Goal: Participate in discussion: Engage in conversation with other users on a specific topic

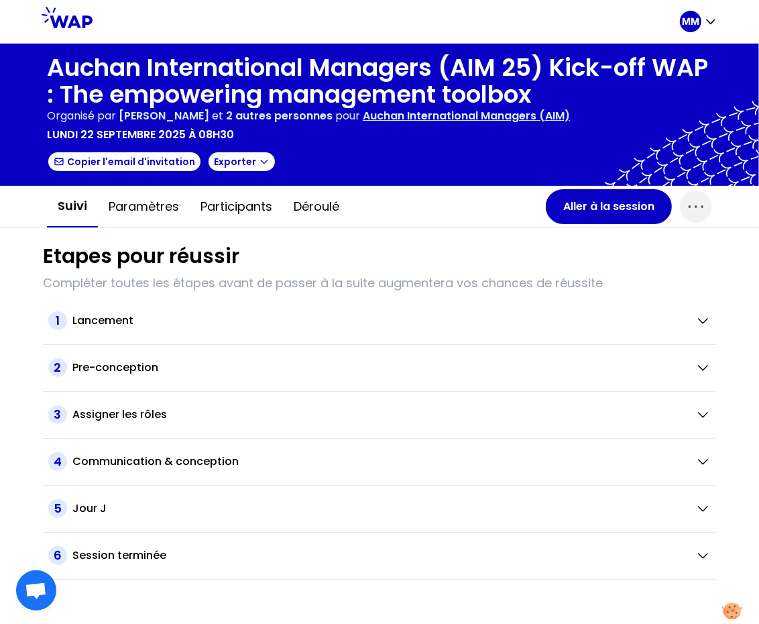
click at [402, 124] on div "Auchan International Managers (AIM 25) Kick-off WAP : The empowering management…" at bounding box center [379, 114] width 665 height 121
click at [440, 117] on p "Auchan International Managers (AIM)" at bounding box center [466, 116] width 207 height 16
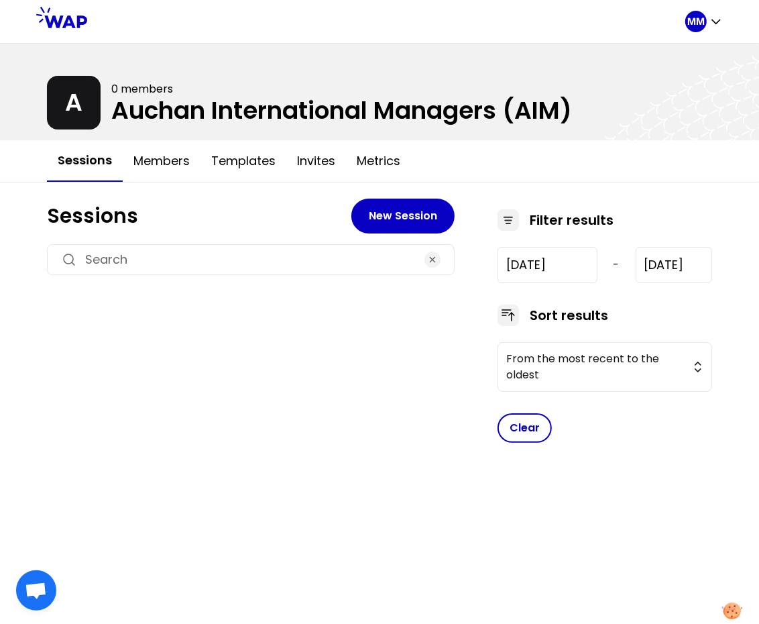
type input "2024-1-15"
type input "2025-9-22"
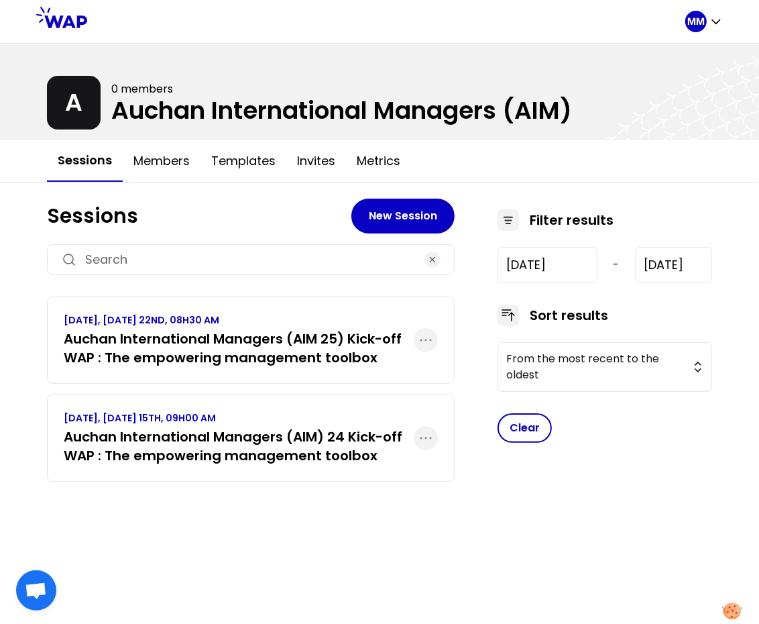
click at [249, 444] on h3 "Auchan International Managers (AIM) 24 Kick-off WAP : The empowering management…" at bounding box center [239, 446] width 350 height 38
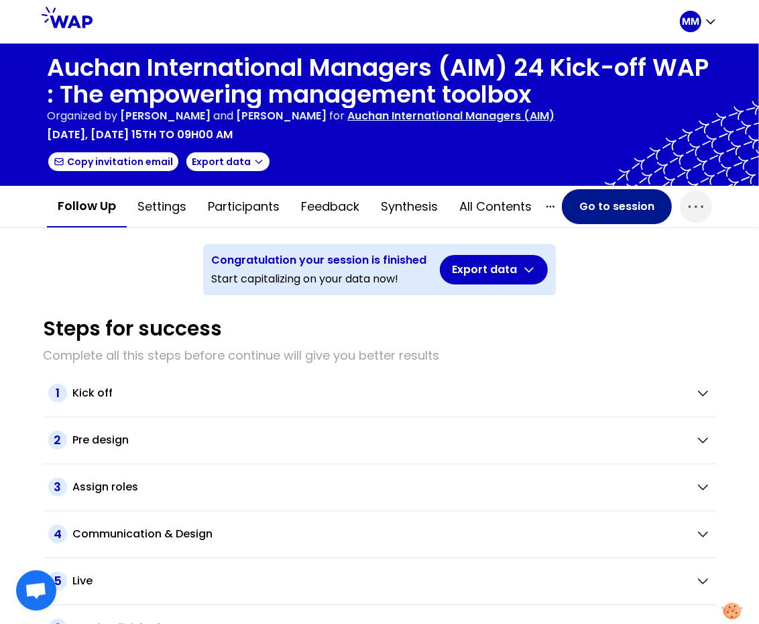
click at [575, 203] on button "Go to session" at bounding box center [617, 206] width 110 height 35
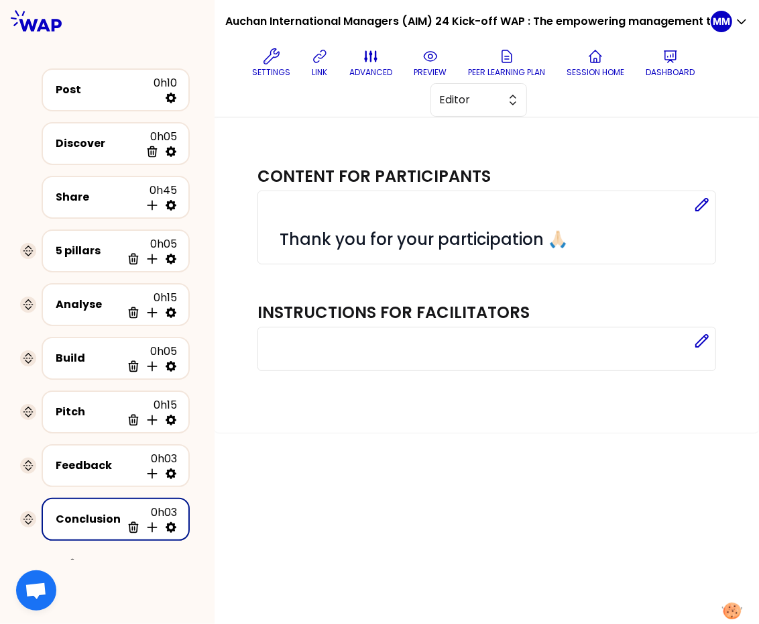
scroll to position [5, 0]
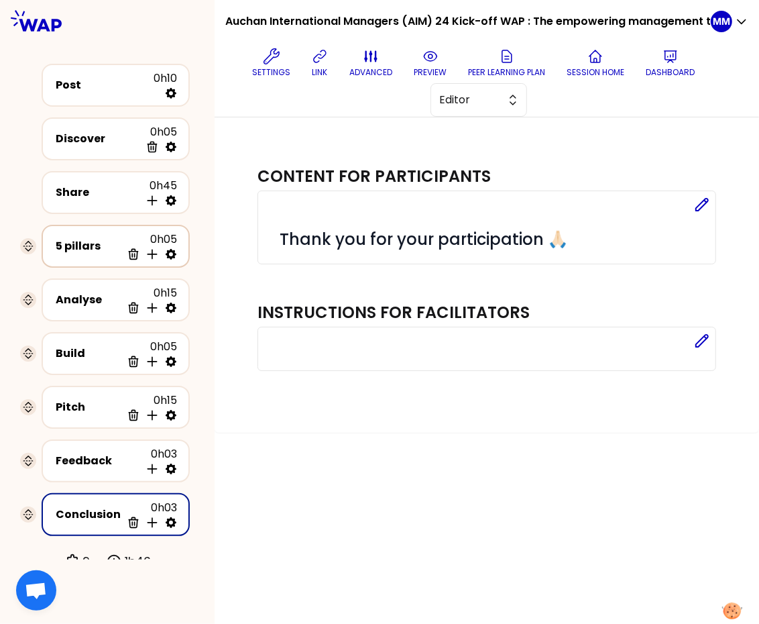
click at [86, 253] on div "5 pillars 0h05 Delete Insert activity below" at bounding box center [116, 246] width 124 height 30
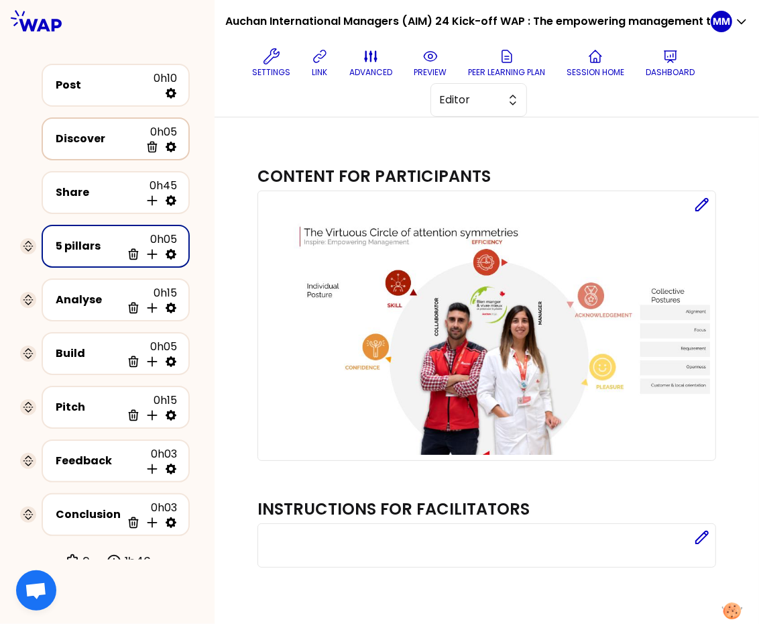
click at [84, 141] on div "Discover" at bounding box center [98, 139] width 84 height 16
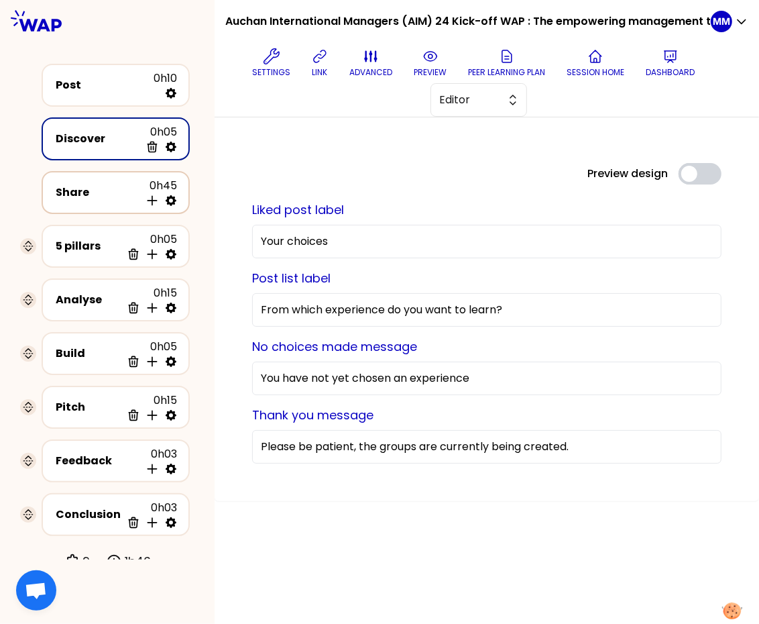
click at [100, 190] on div "Share" at bounding box center [98, 192] width 84 height 16
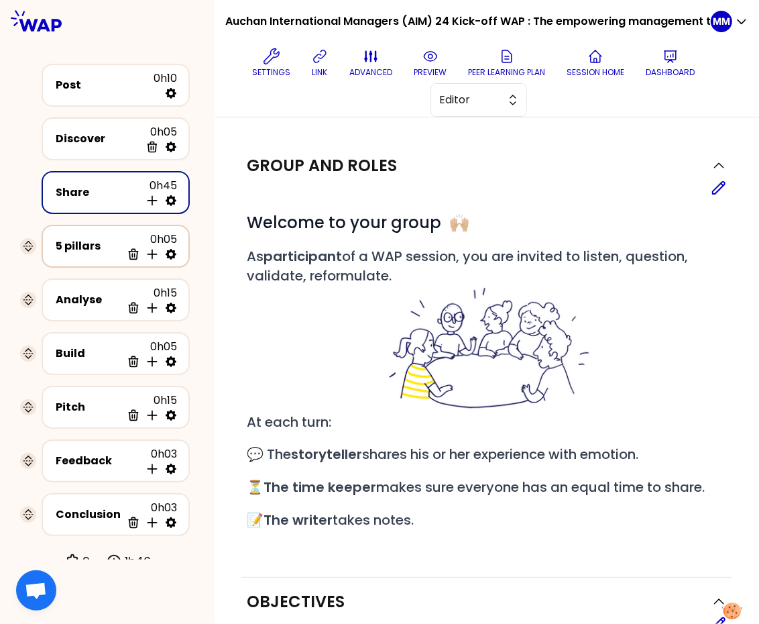
click at [63, 253] on div "5 pillars 0h05 Delete Insert activity below" at bounding box center [116, 246] width 124 height 30
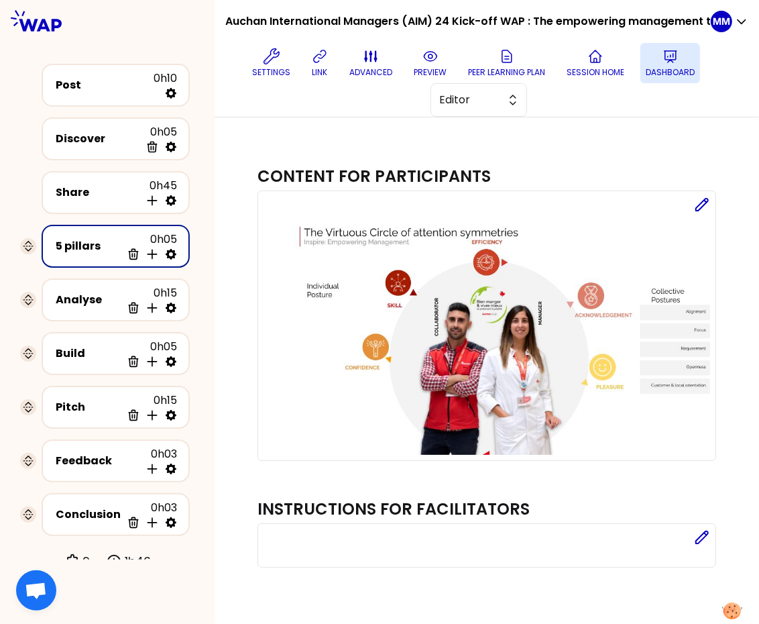
click at [671, 67] on p "Dashboard" at bounding box center [670, 72] width 49 height 11
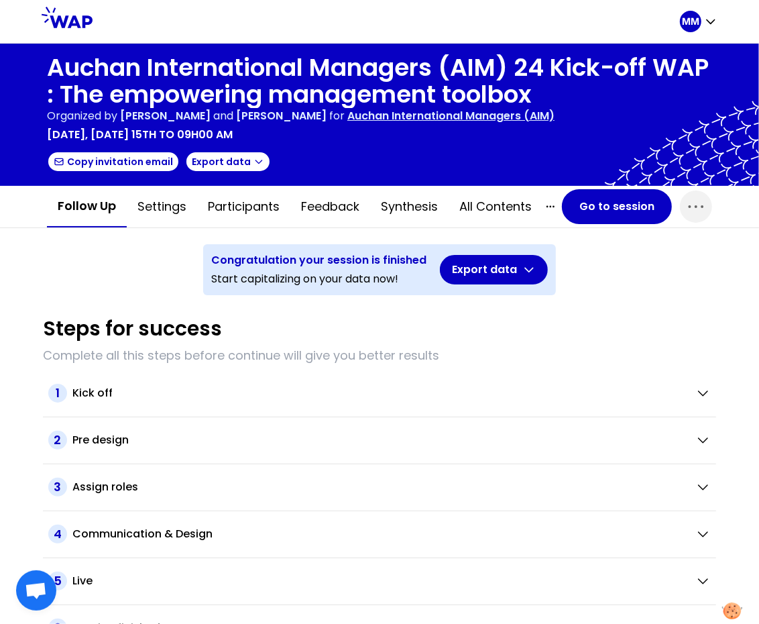
click at [447, 120] on p "Auchan International Managers (AIM)" at bounding box center [450, 116] width 207 height 16
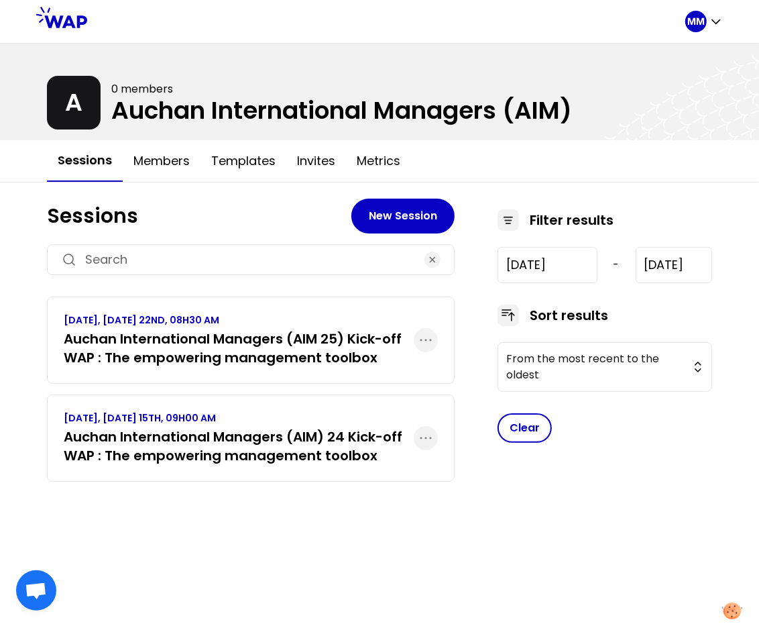
click at [218, 333] on h3 "Auchan International Managers (AIM 25) Kick-off WAP : The empowering management…" at bounding box center [239, 348] width 350 height 38
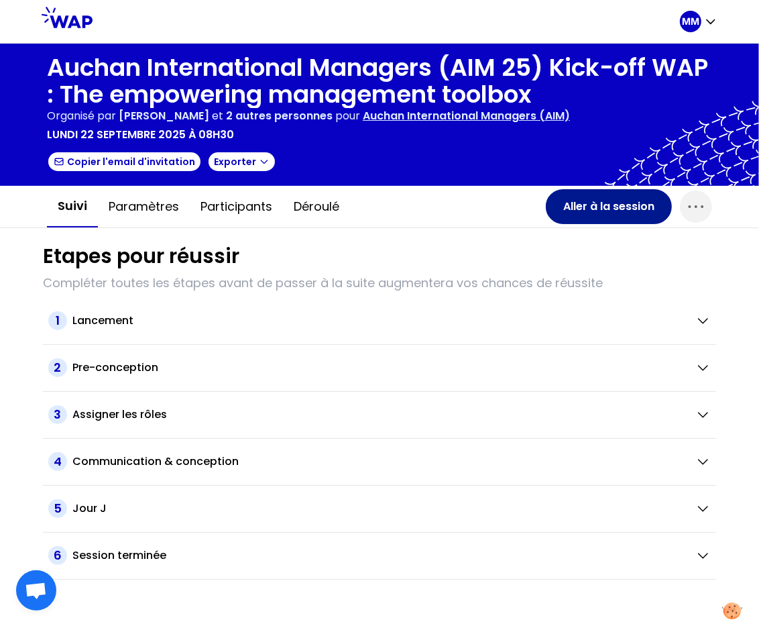
click at [574, 211] on button "Aller à la session" at bounding box center [609, 206] width 126 height 35
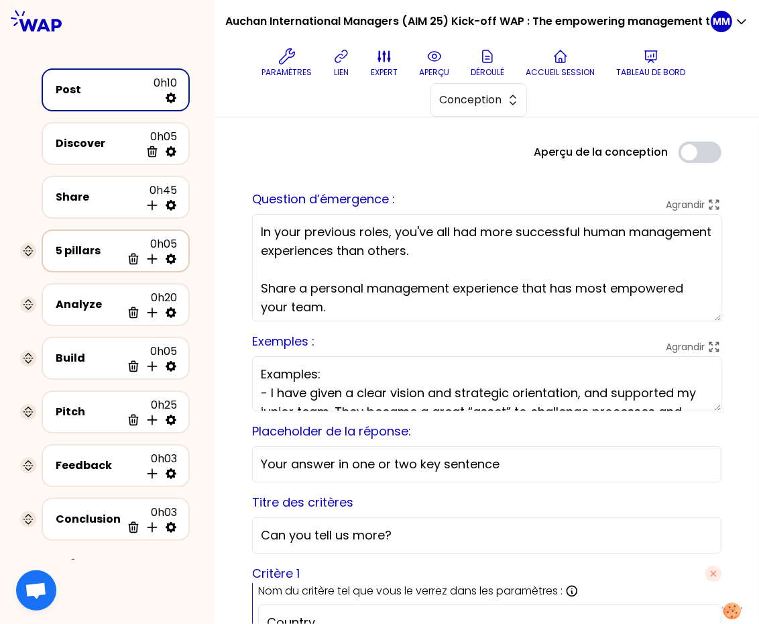
click at [171, 257] on icon at bounding box center [171, 258] width 11 height 11
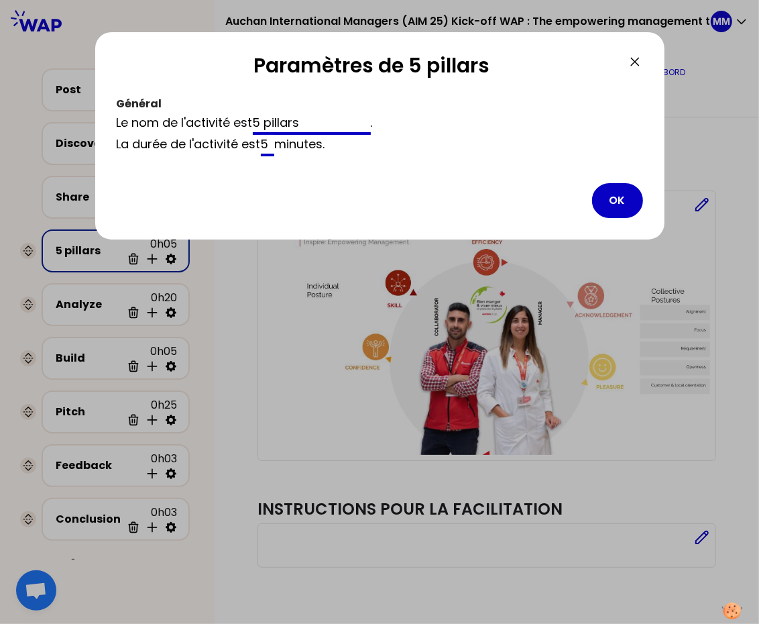
click at [274, 146] on input "5" at bounding box center [268, 145] width 14 height 21
type input "10"
click at [610, 202] on button "OK" at bounding box center [617, 200] width 51 height 35
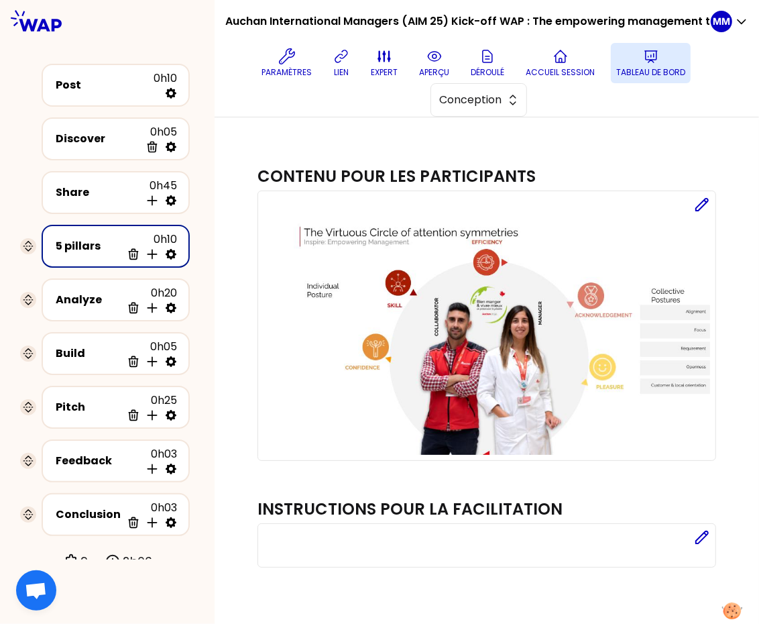
click at [643, 62] on button "Tableau de bord" at bounding box center [651, 63] width 80 height 40
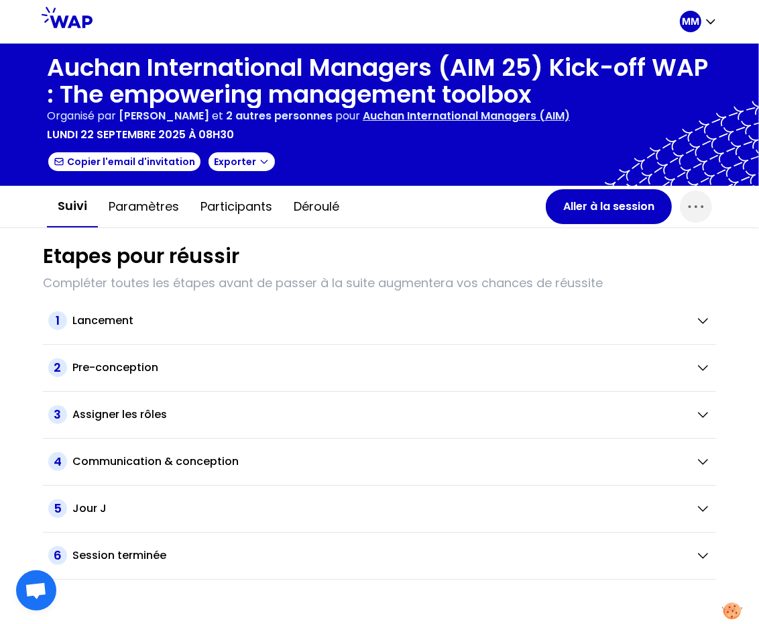
click at [447, 119] on p "Auchan International Managers (AIM)" at bounding box center [466, 116] width 207 height 16
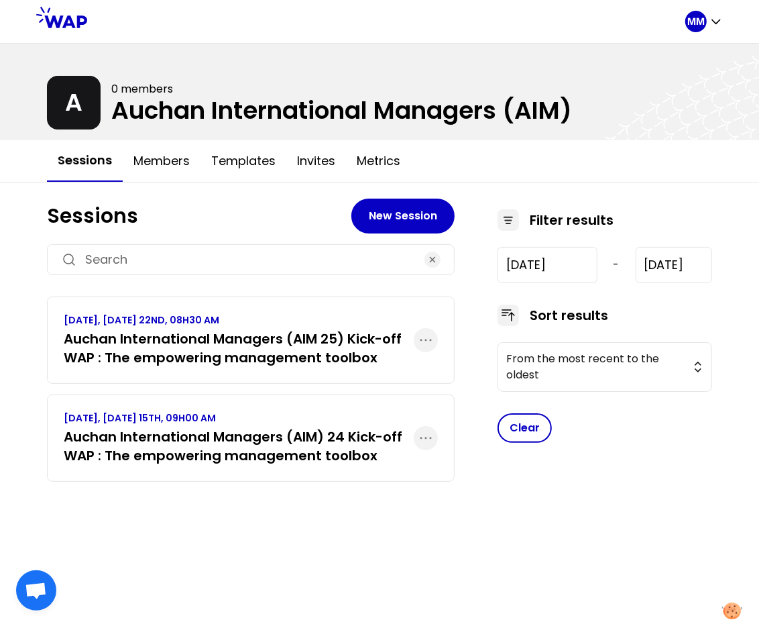
click at [263, 441] on h3 "Auchan International Managers (AIM) 24 Kick-off WAP : The empowering management…" at bounding box center [239, 446] width 350 height 38
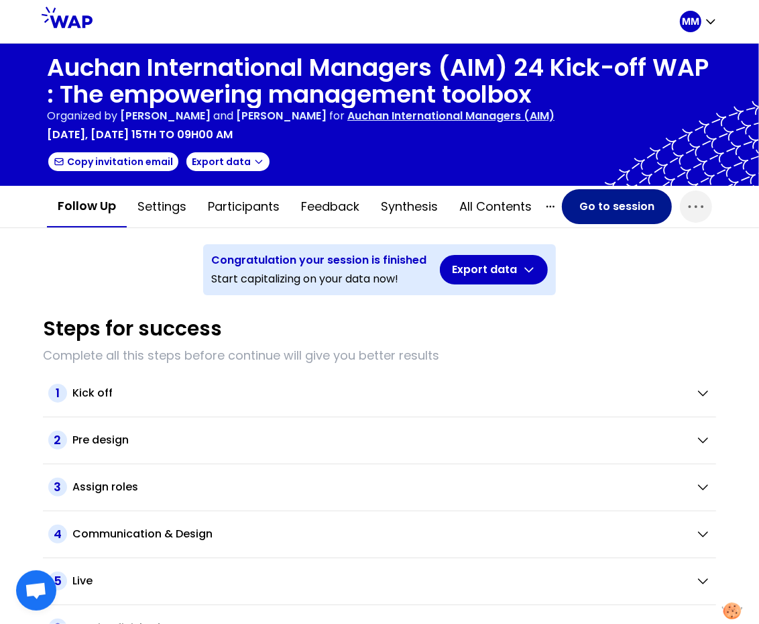
click at [594, 218] on button "Go to session" at bounding box center [617, 206] width 110 height 35
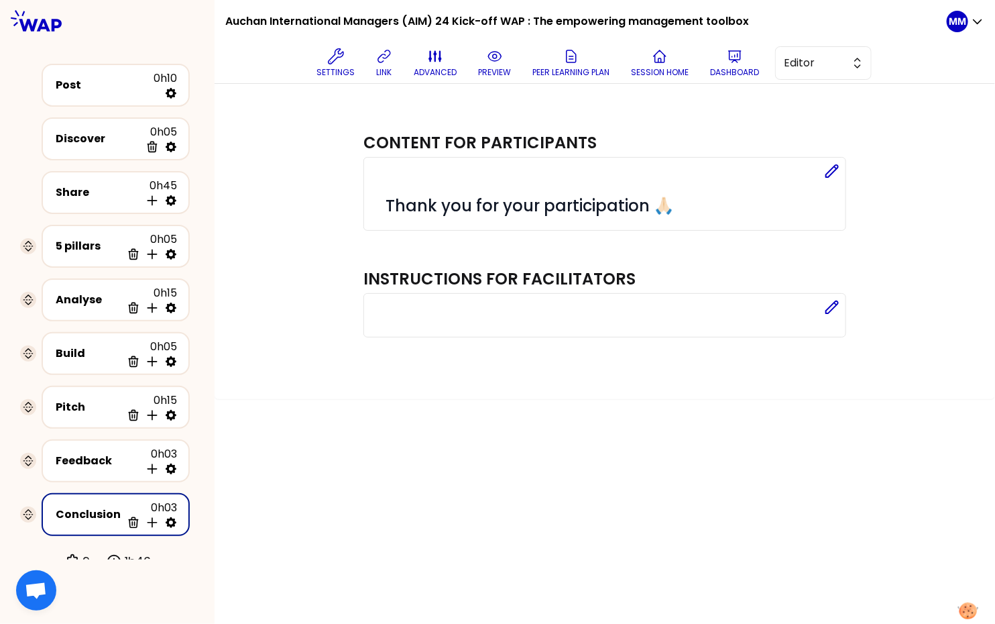
click at [251, 215] on div "Content for participants Edit # Thank you for your participation 🙏🏻 Instruction…" at bounding box center [605, 241] width 781 height 315
drag, startPoint x: 97, startPoint y: 245, endPoint x: 160, endPoint y: 280, distance: 71.4
click at [97, 245] on div "5 pillars" at bounding box center [88, 246] width 65 height 16
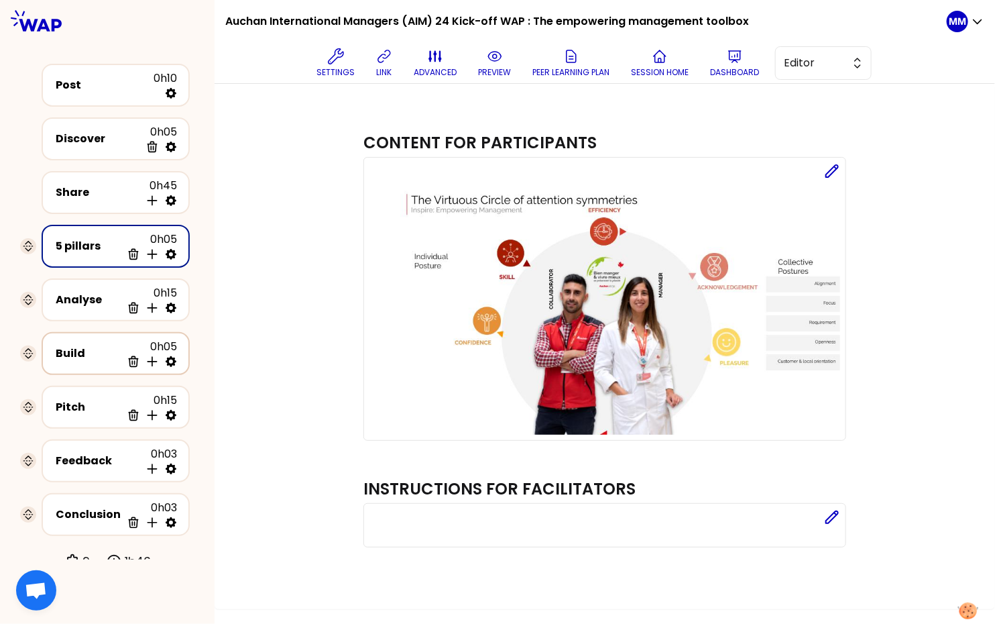
click at [93, 349] on div "Build" at bounding box center [88, 353] width 65 height 16
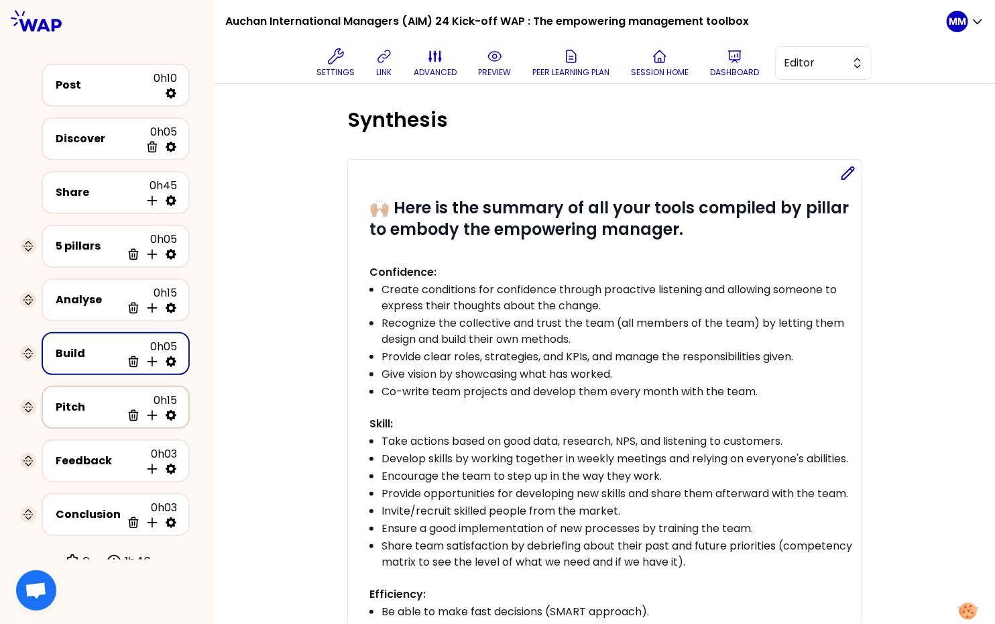
click at [86, 410] on div "Pitch 0h15 Delete Insert activity below" at bounding box center [116, 407] width 124 height 30
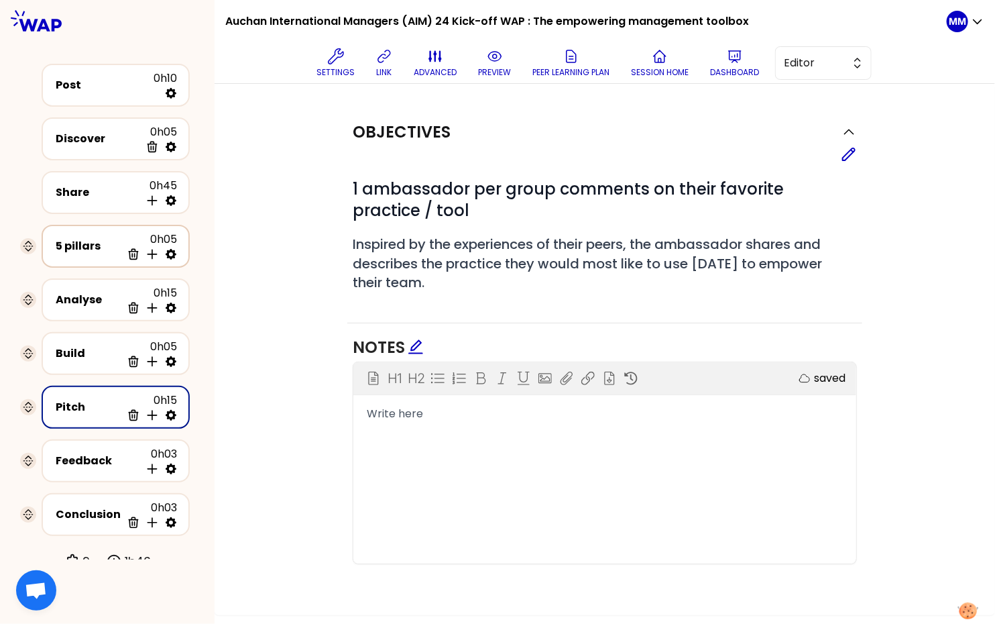
click at [91, 239] on div "5 pillars" at bounding box center [88, 246] width 65 height 16
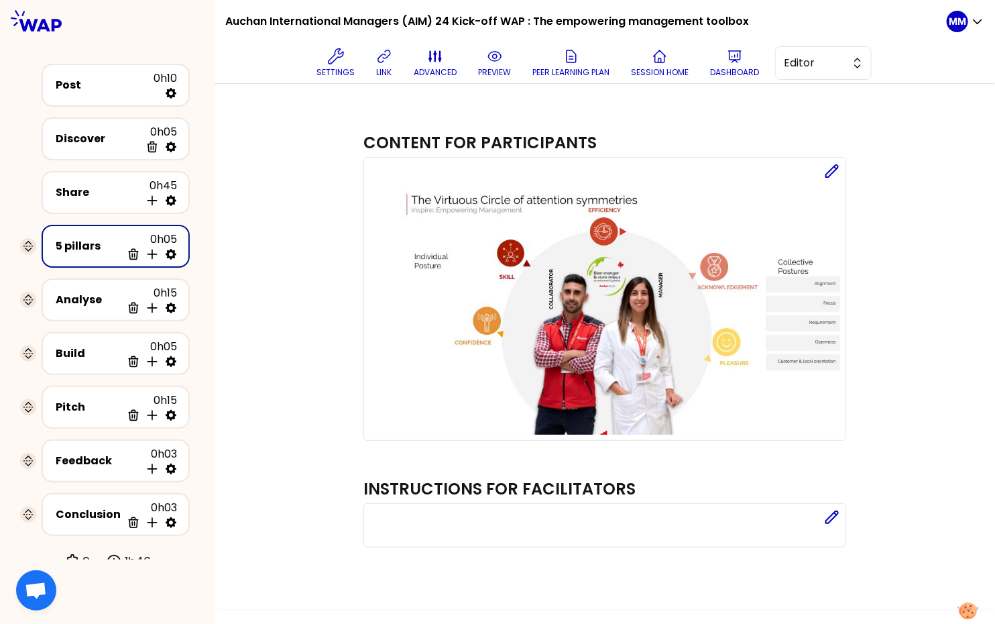
click at [257, 180] on div "Content for participants Edit Instructions for facilitators Edit" at bounding box center [604, 345] width 727 height 474
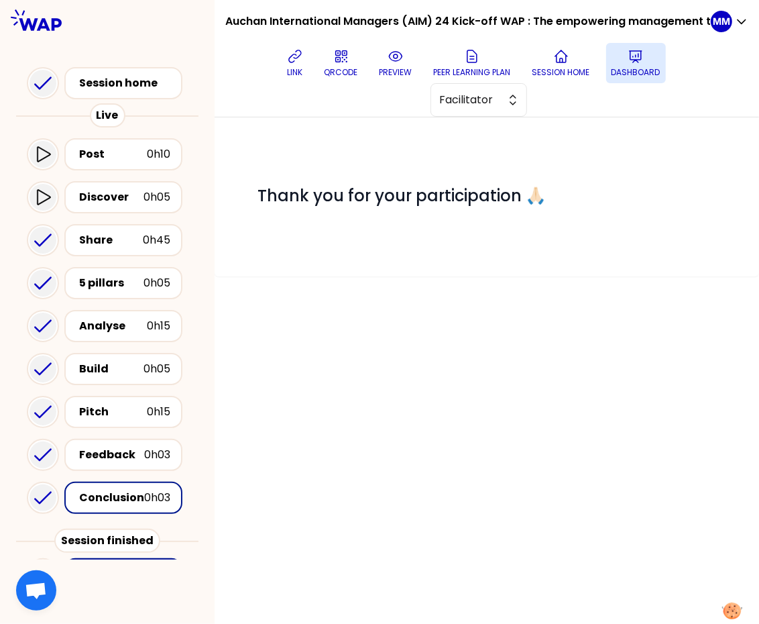
click at [642, 70] on p "Dashboard" at bounding box center [636, 72] width 49 height 11
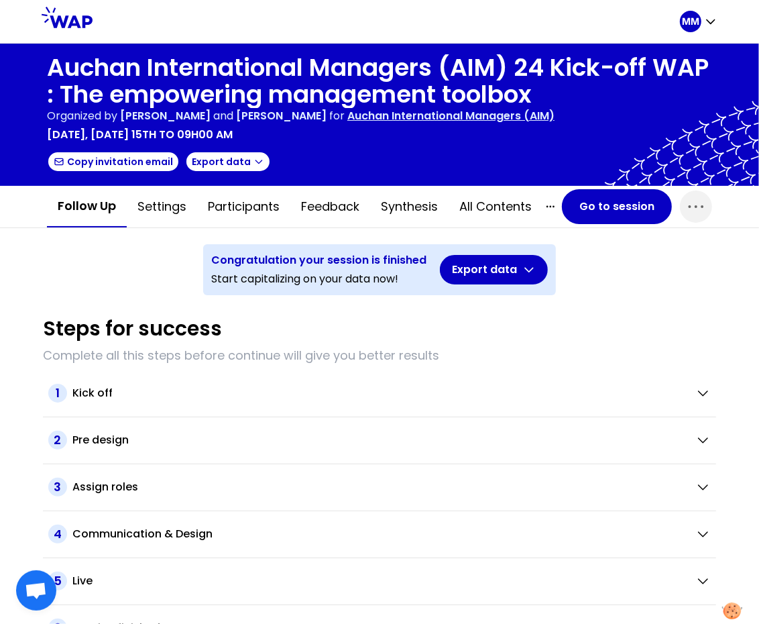
click at [506, 113] on p "Auchan International Managers (AIM)" at bounding box center [450, 116] width 207 height 16
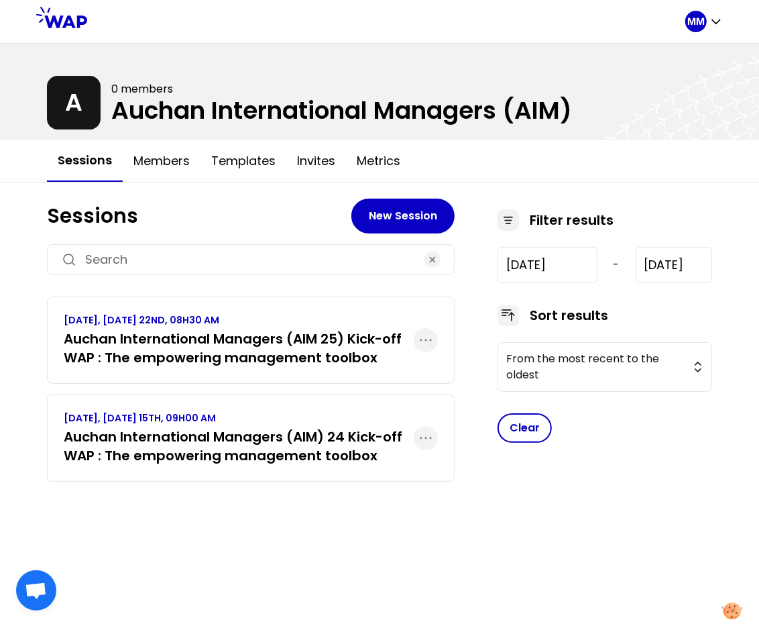
click at [260, 361] on h3 "Auchan International Managers (AIM 25) Kick-off WAP : The empowering management…" at bounding box center [239, 348] width 350 height 38
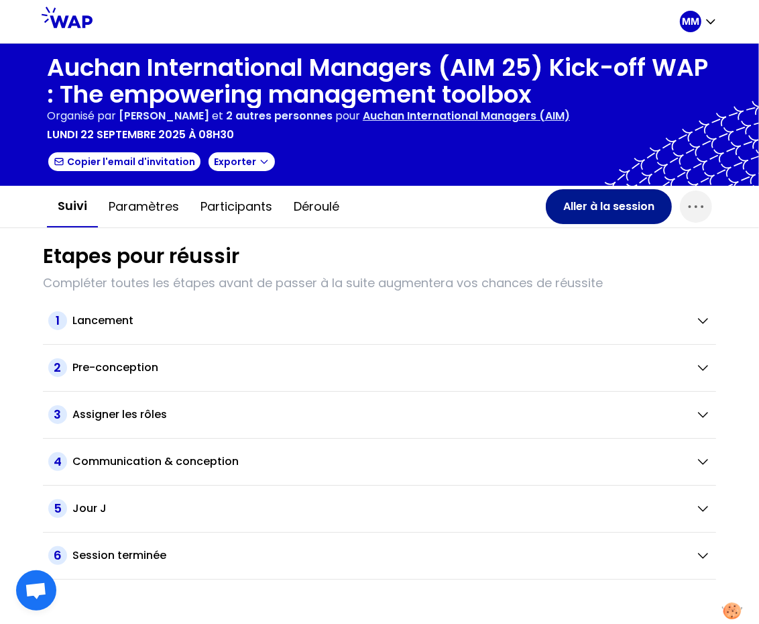
click at [554, 201] on button "Aller à la session" at bounding box center [609, 206] width 126 height 35
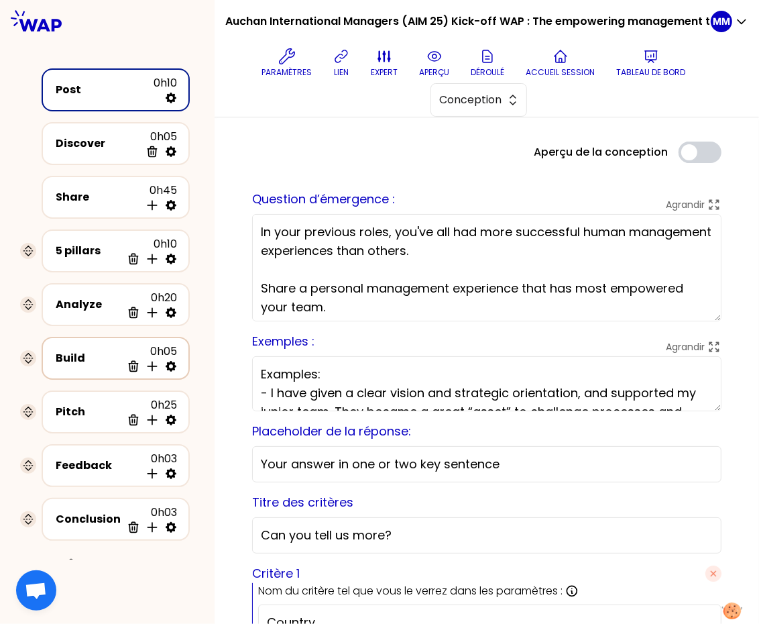
click at [89, 359] on div "Build" at bounding box center [88, 358] width 65 height 16
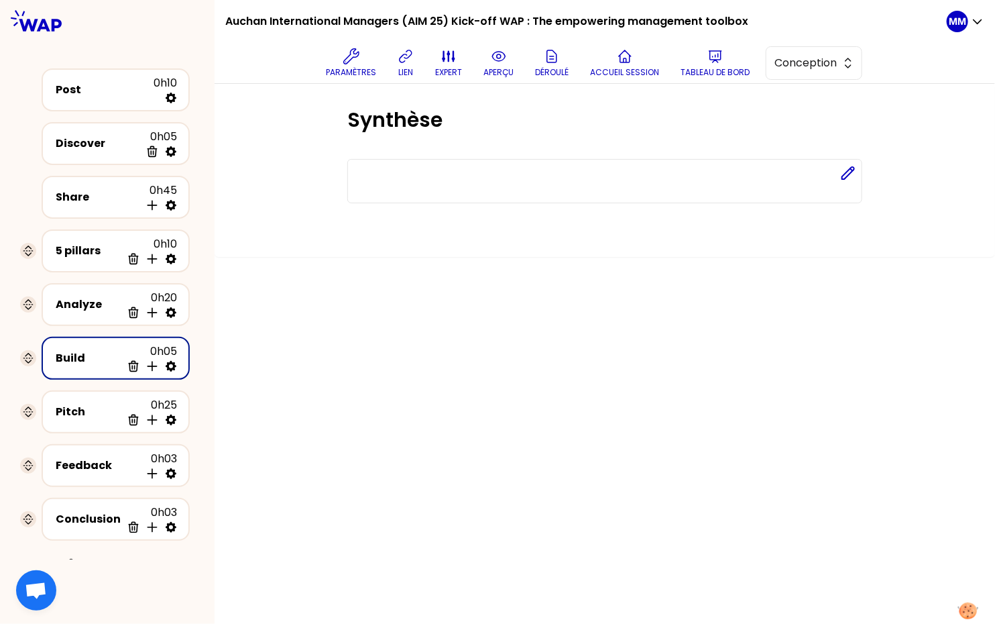
click at [260, 132] on div "Synthèse Editer" at bounding box center [604, 169] width 727 height 122
click at [89, 151] on div "Discover 0h05 Supprimer" at bounding box center [116, 144] width 124 height 30
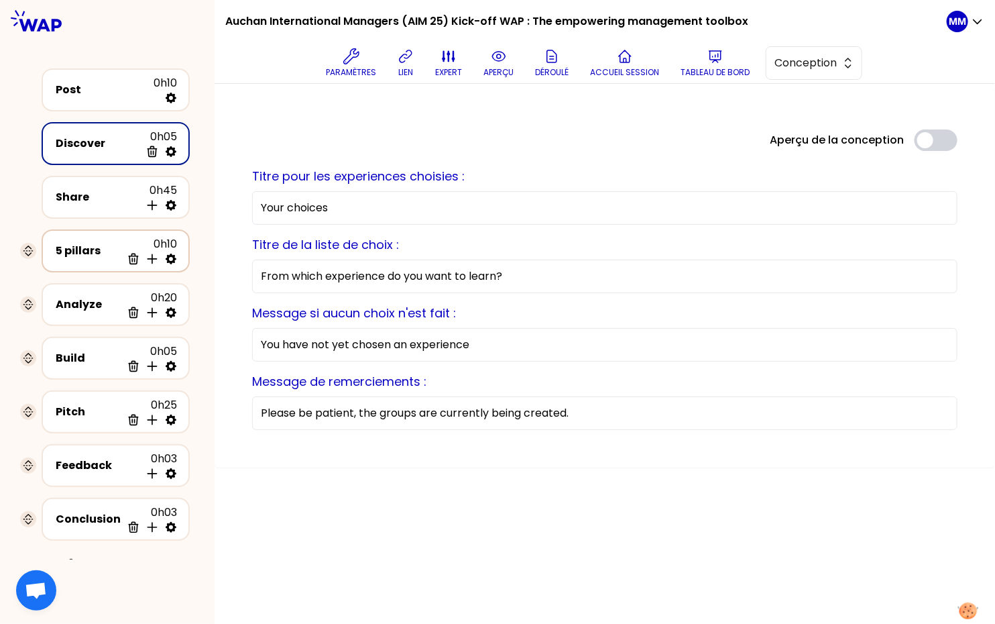
click at [72, 250] on div "5 pillars" at bounding box center [88, 251] width 65 height 16
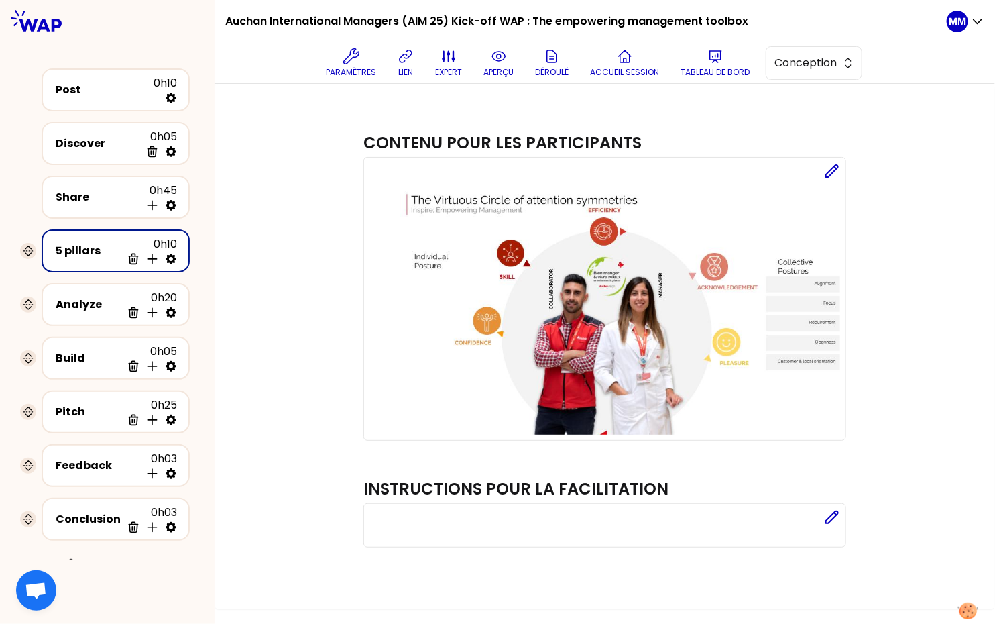
click at [262, 318] on div "Contenu pour les participants Editer Instructions pour la facilitation Editer" at bounding box center [604, 345] width 727 height 474
click at [172, 307] on icon at bounding box center [171, 312] width 11 height 11
select select "same_as"
select select "false"
select select "Each"
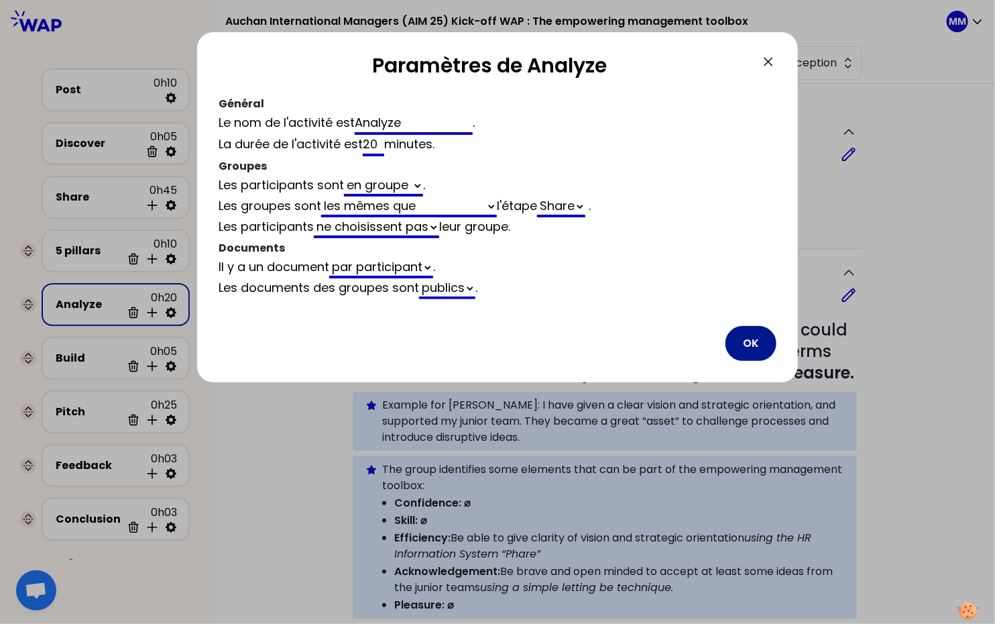
click at [748, 341] on button "OK" at bounding box center [751, 343] width 51 height 35
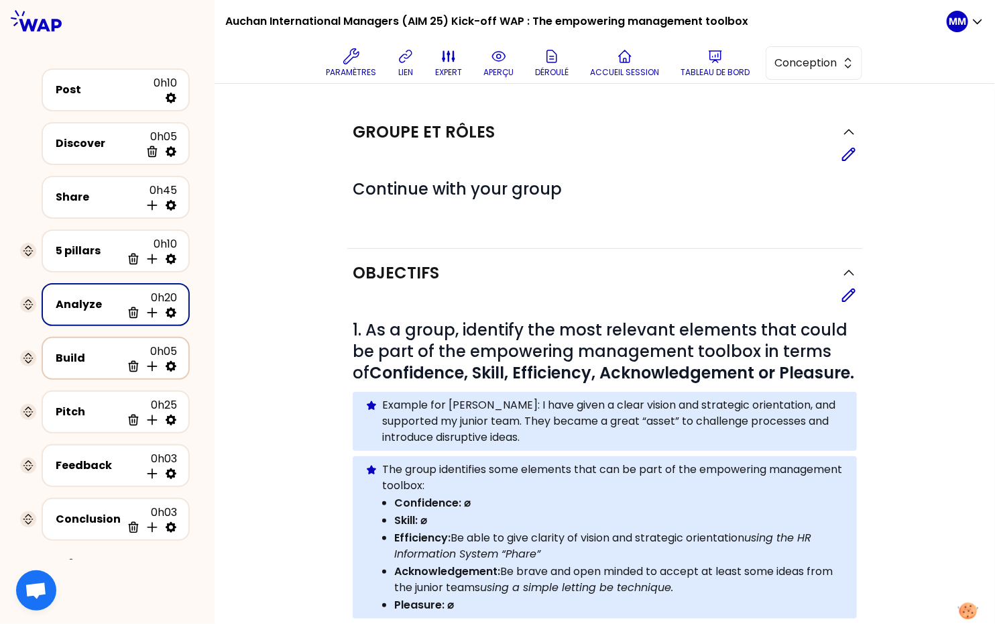
click at [99, 354] on div "Build" at bounding box center [88, 358] width 65 height 16
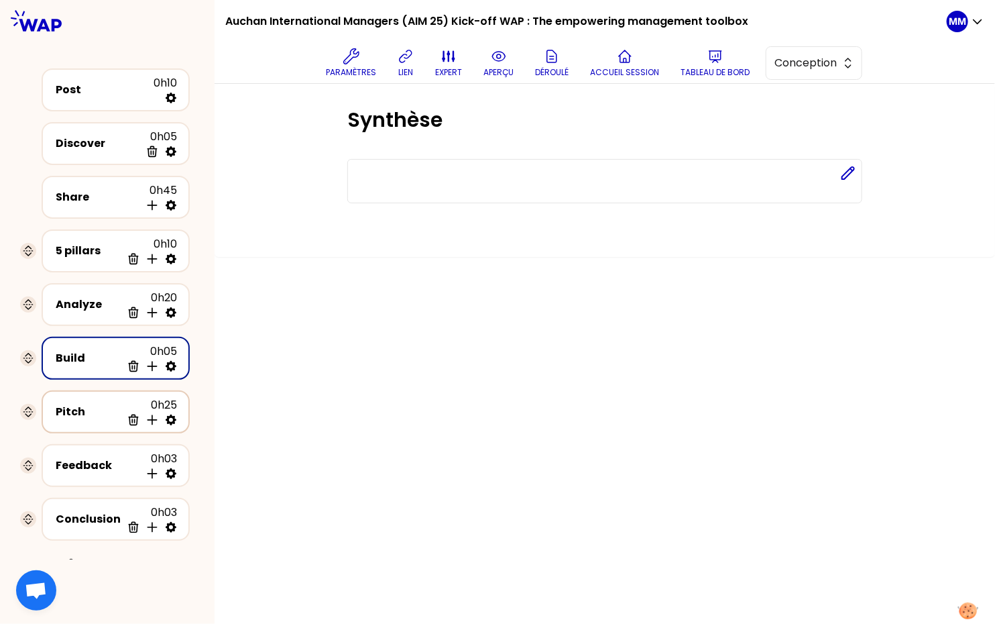
click at [92, 409] on div "Pitch" at bounding box center [88, 412] width 65 height 16
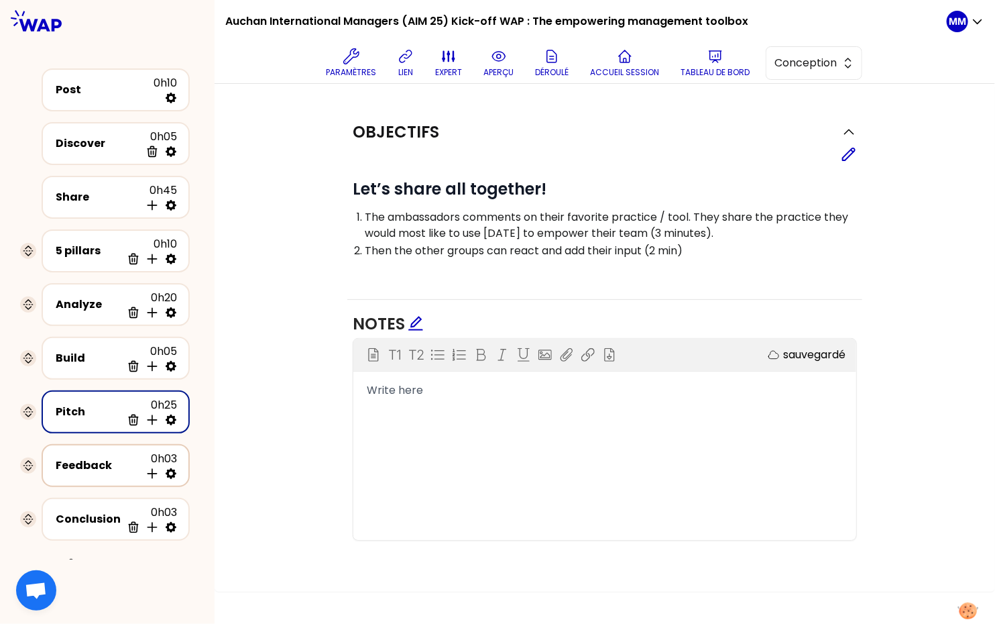
click at [100, 464] on div "Feedback" at bounding box center [98, 465] width 84 height 16
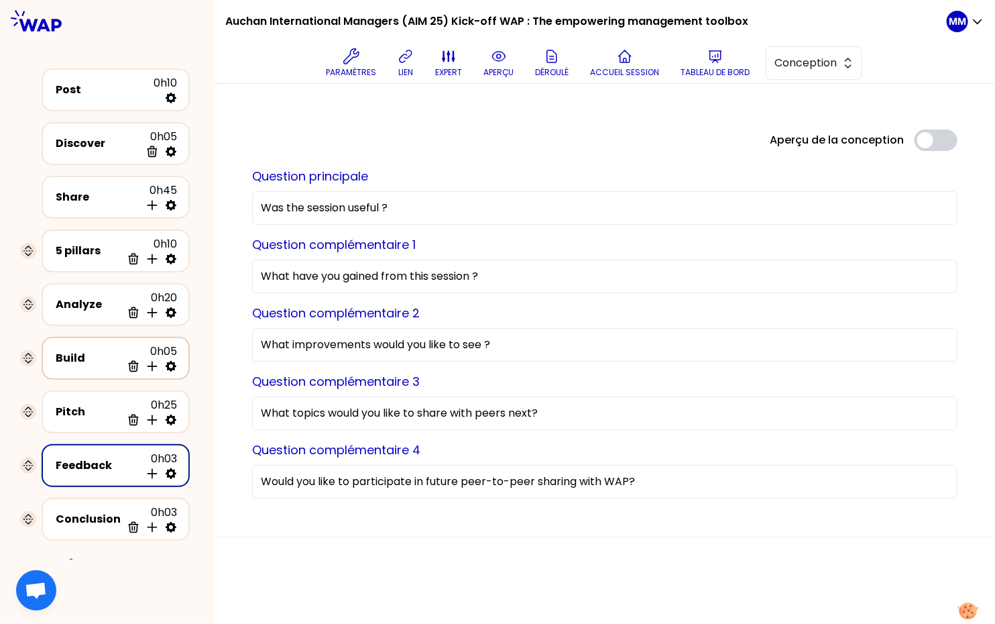
click at [84, 350] on div "Build" at bounding box center [88, 358] width 65 height 16
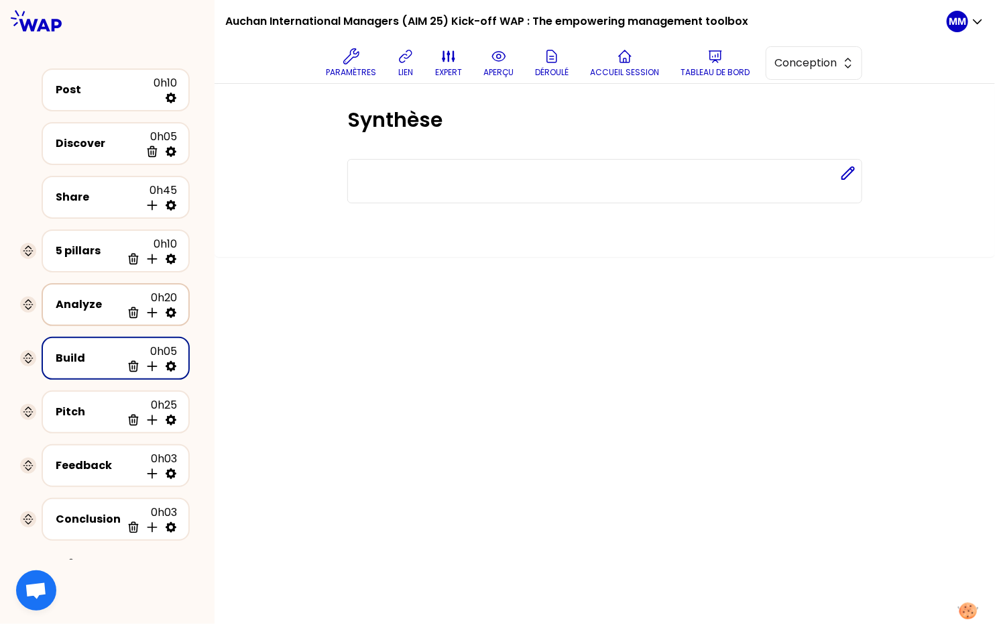
click at [62, 296] on div "Analyze" at bounding box center [88, 304] width 65 height 16
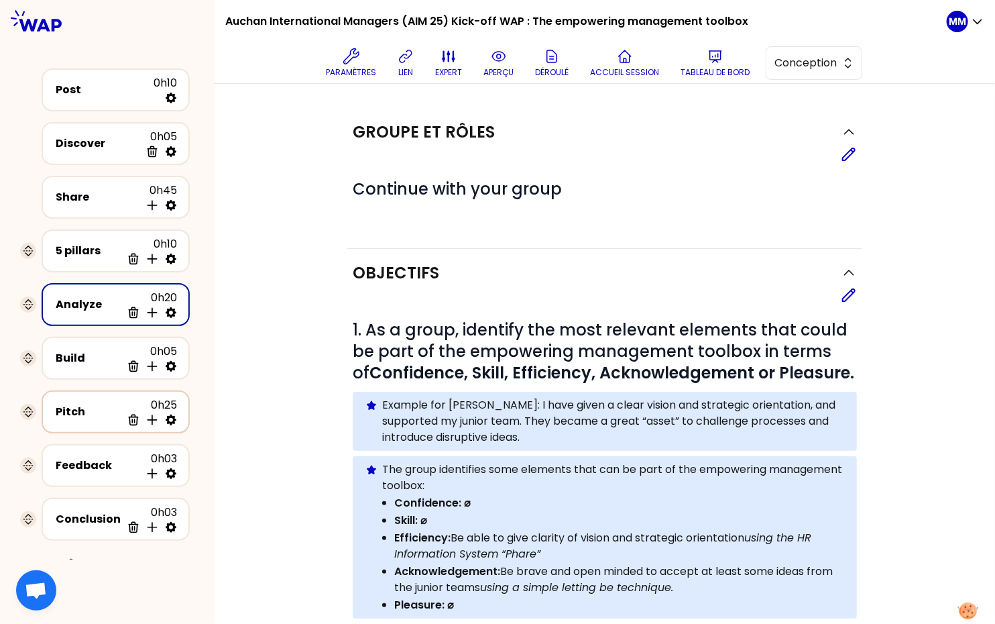
click at [88, 412] on div "Pitch" at bounding box center [88, 412] width 65 height 16
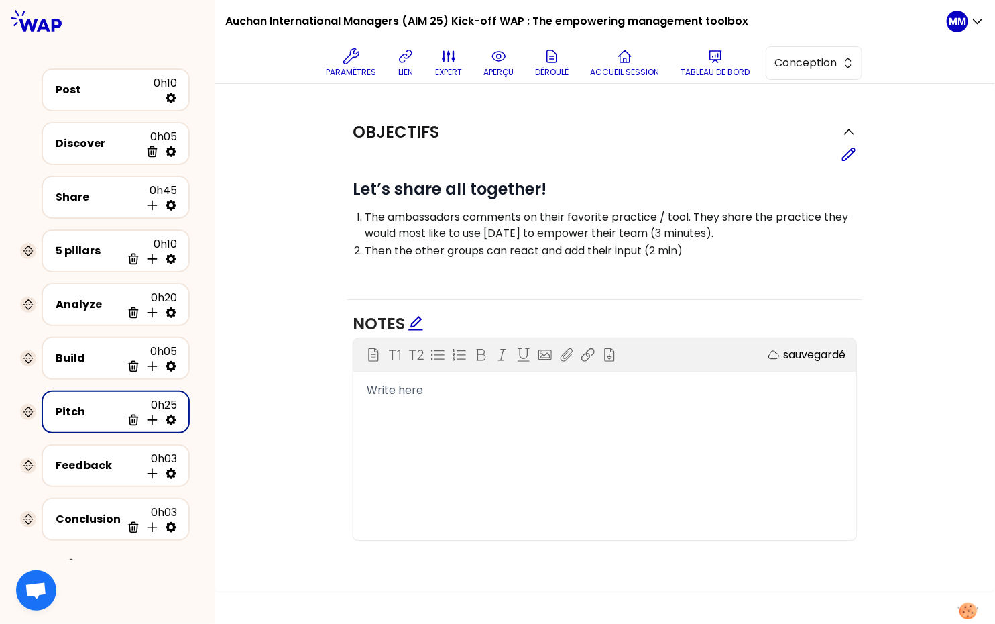
click at [167, 414] on icon at bounding box center [171, 419] width 11 height 11
select select "All"
select select "one_doc_for_all_participants"
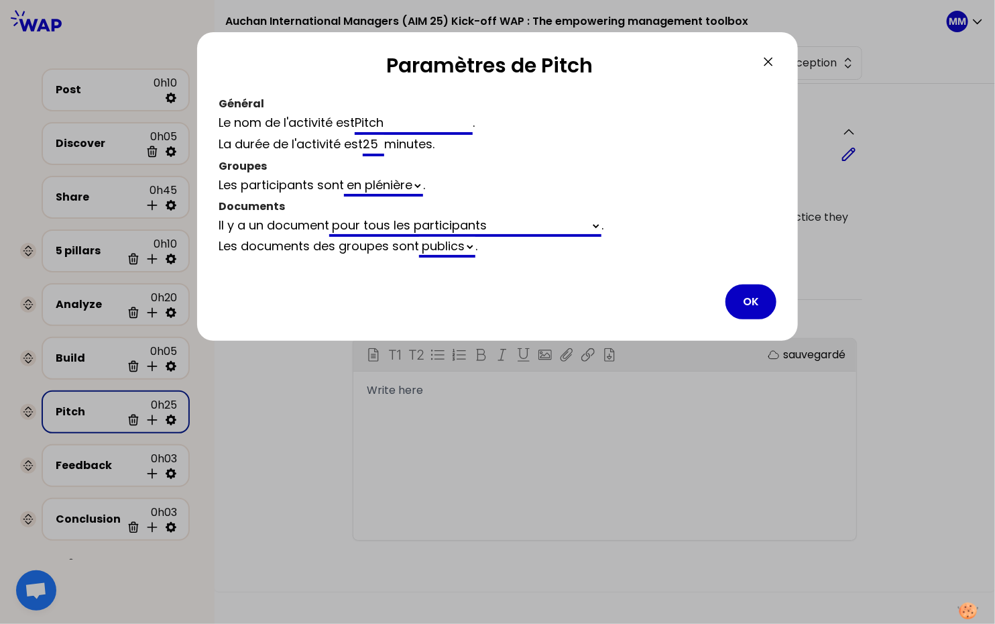
click at [752, 296] on button "OK" at bounding box center [751, 301] width 51 height 35
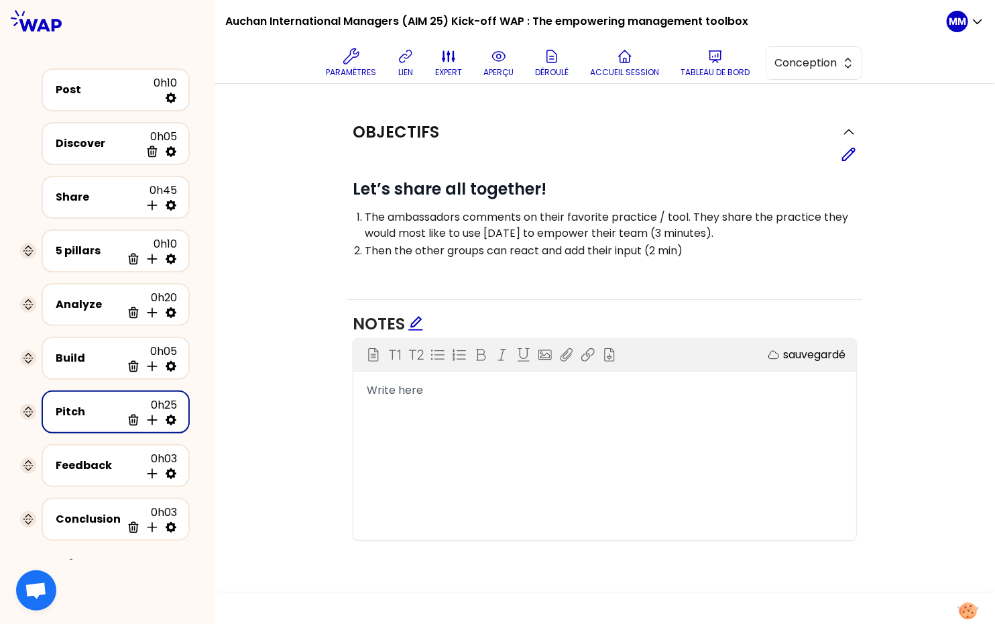
click at [172, 414] on icon at bounding box center [171, 419] width 11 height 11
select select "All"
select select "one_doc_for_all_participants"
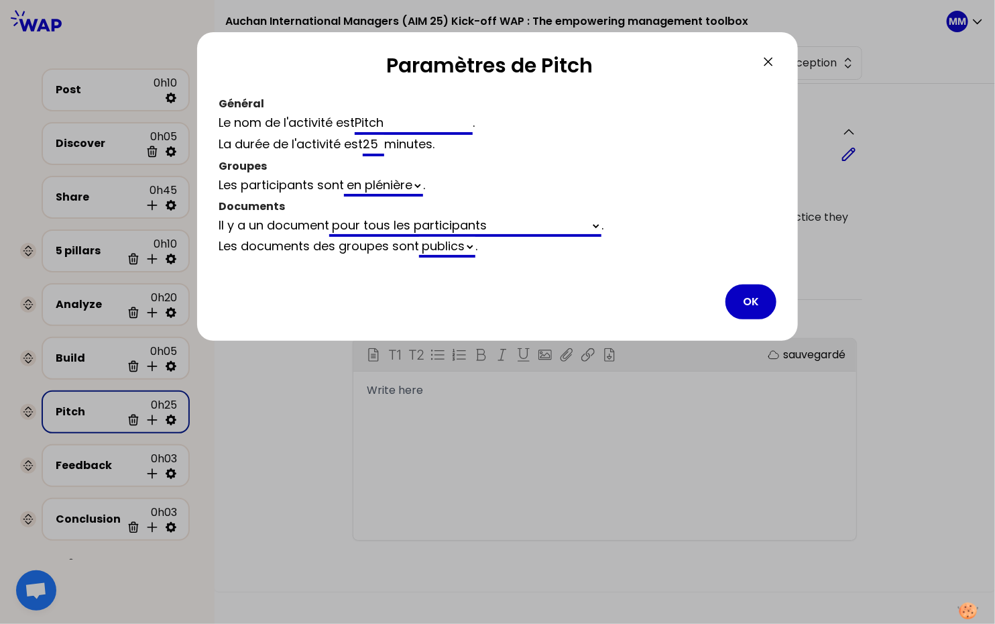
click at [374, 149] on input "25" at bounding box center [373, 145] width 21 height 21
type input "15"
select select "All"
type input "15"
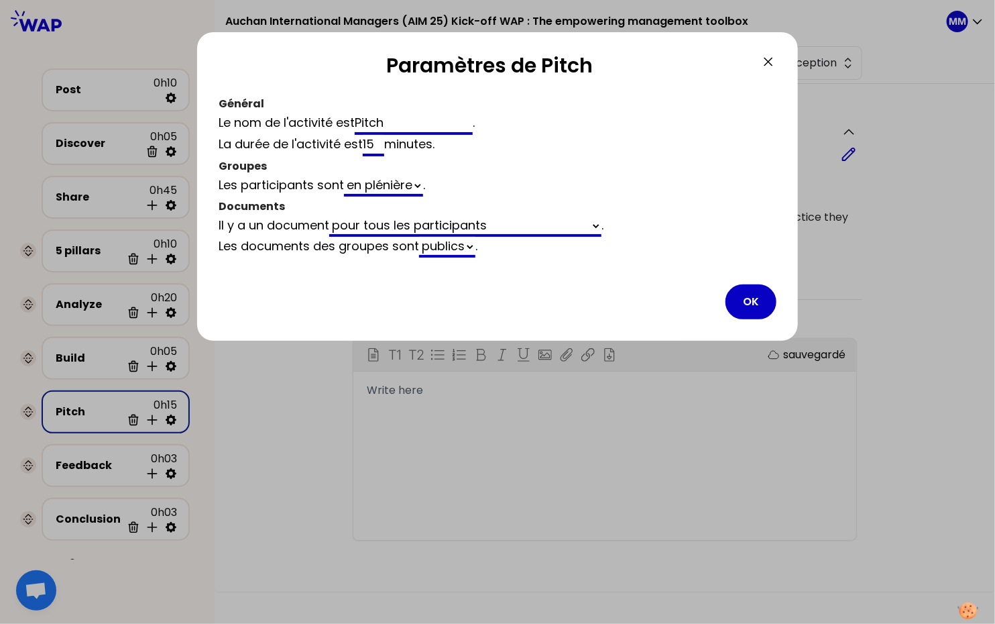
click at [750, 302] on button "OK" at bounding box center [751, 301] width 51 height 35
